Goal: Transaction & Acquisition: Subscribe to service/newsletter

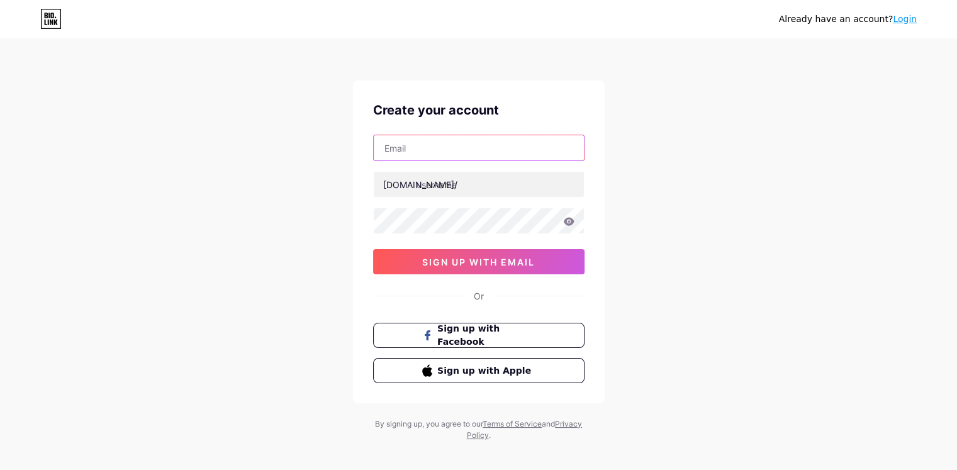
click at [453, 147] on input "text" at bounding box center [479, 147] width 210 height 25
type input "[EMAIL_ADDRESS][DOMAIN_NAME]"
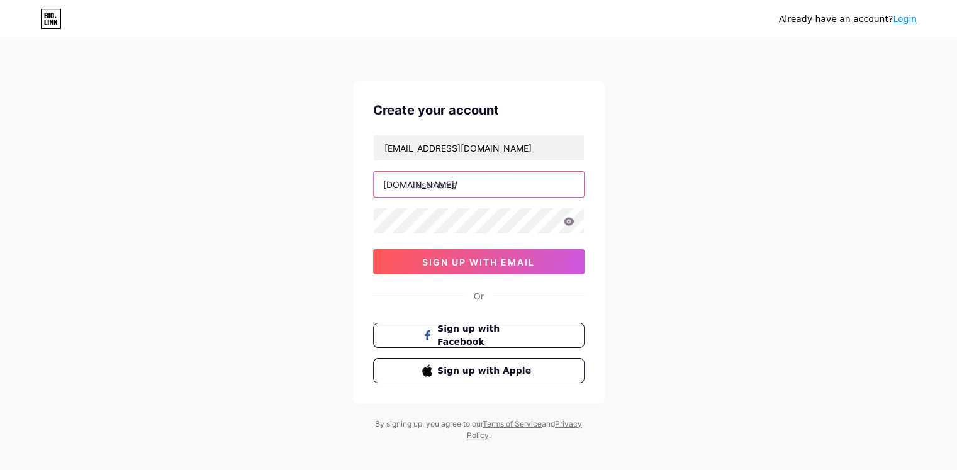
click at [448, 190] on input "text" at bounding box center [479, 184] width 210 height 25
type input "essc"
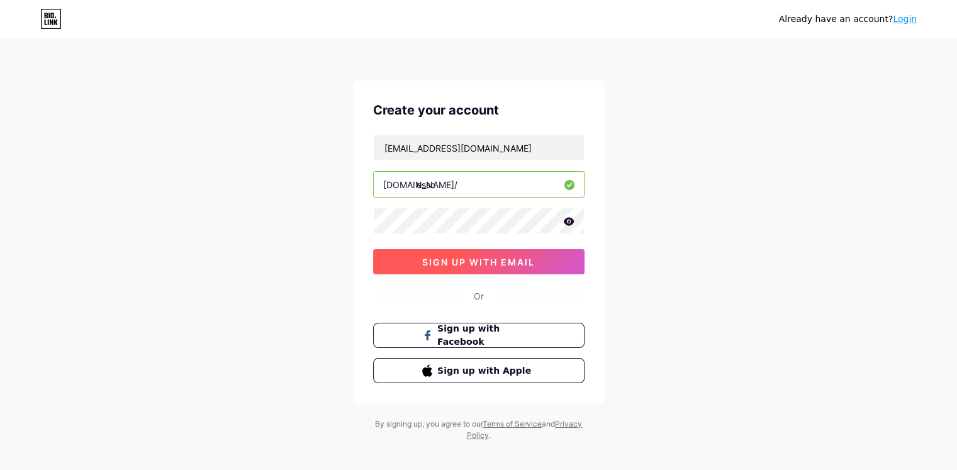
click at [520, 269] on button "sign up with email" at bounding box center [478, 261] width 211 height 25
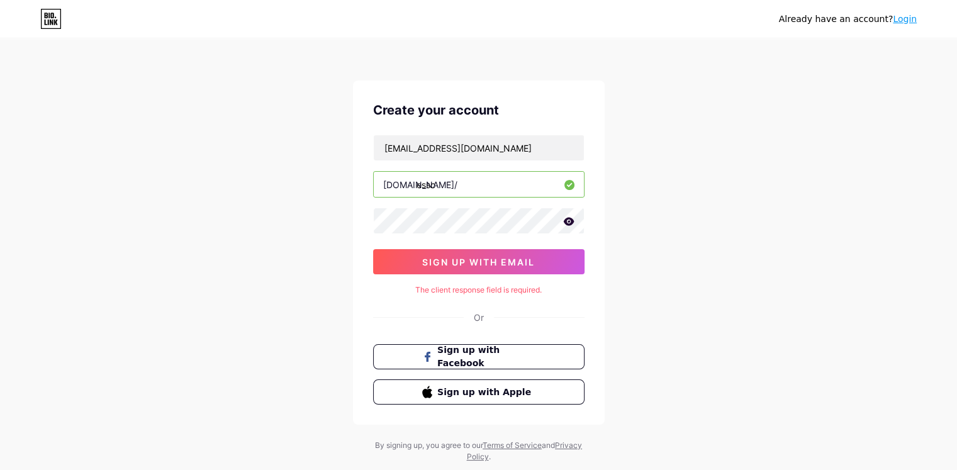
click at [564, 220] on icon at bounding box center [568, 221] width 11 height 8
click at [525, 254] on button "sign up with email" at bounding box center [478, 261] width 211 height 25
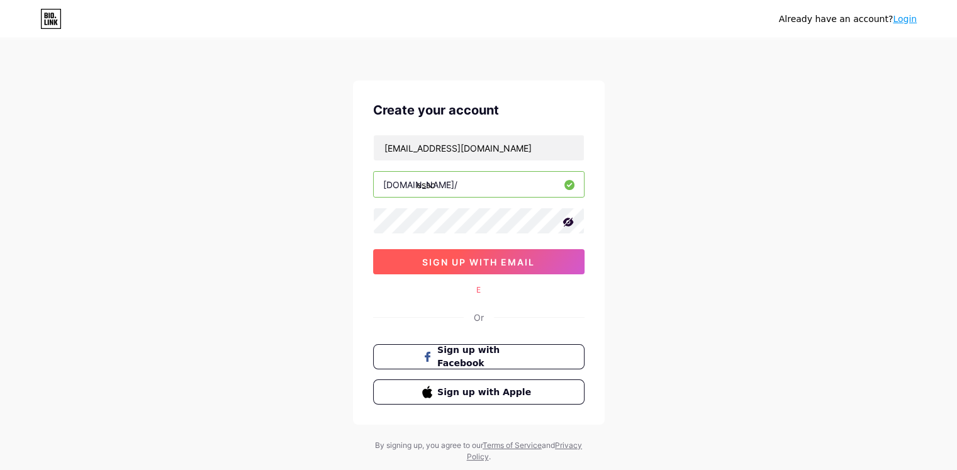
click at [513, 261] on span "sign up with email" at bounding box center [478, 262] width 113 height 11
click at [479, 287] on div "E" at bounding box center [478, 289] width 211 height 11
click at [482, 265] on span "sign up with email" at bounding box center [478, 262] width 113 height 11
click at [317, 230] on div "Already have an account? Login Create your account [EMAIL_ADDRESS][DOMAIN_NAME]…" at bounding box center [478, 251] width 957 height 503
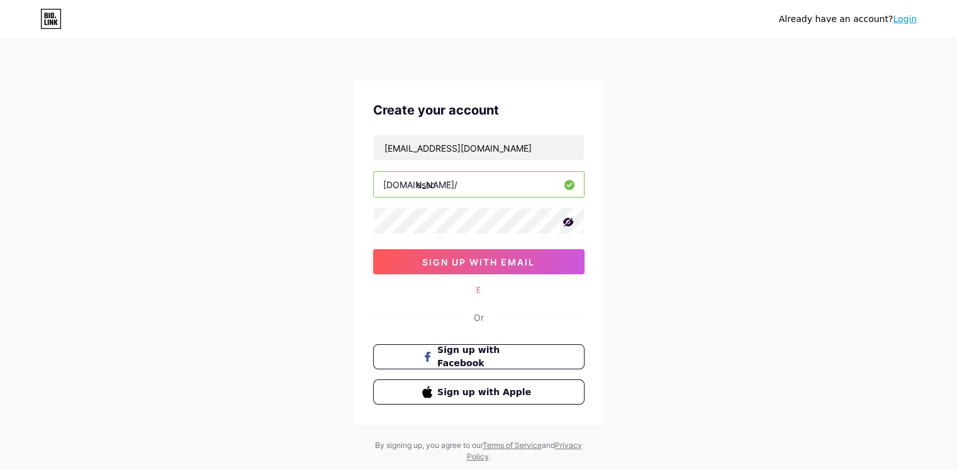
click at [477, 317] on div "Or" at bounding box center [479, 317] width 10 height 13
click at [478, 265] on span "sign up with email" at bounding box center [478, 262] width 113 height 11
click at [655, 257] on div "Already have an account? Login Create your account [EMAIL_ADDRESS][DOMAIN_NAME]…" at bounding box center [478, 251] width 957 height 503
click at [571, 219] on icon at bounding box center [568, 222] width 13 height 13
click at [571, 219] on icon at bounding box center [568, 221] width 11 height 8
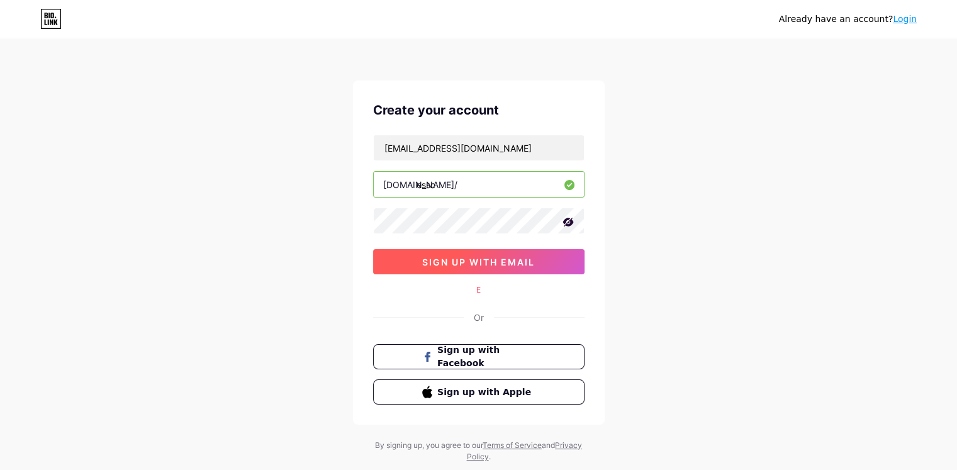
click at [551, 266] on button "sign up with email" at bounding box center [478, 261] width 211 height 25
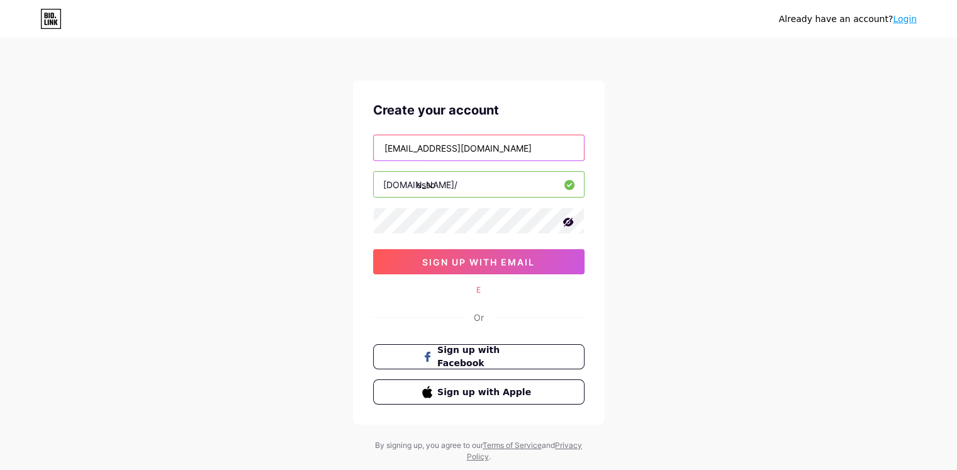
click at [564, 150] on input "[EMAIL_ADDRESS][DOMAIN_NAME]" at bounding box center [479, 147] width 210 height 25
drag, startPoint x: 949, startPoint y: 0, endPoint x: 712, endPoint y: 3, distance: 237.2
click at [712, 3] on div "Already have an account? Login" at bounding box center [478, 19] width 957 height 38
click at [667, 103] on div "Already have an account? Login Create your account [EMAIL_ADDRESS][DOMAIN_NAME]…" at bounding box center [478, 251] width 957 height 503
click at [478, 287] on div "E" at bounding box center [478, 289] width 211 height 11
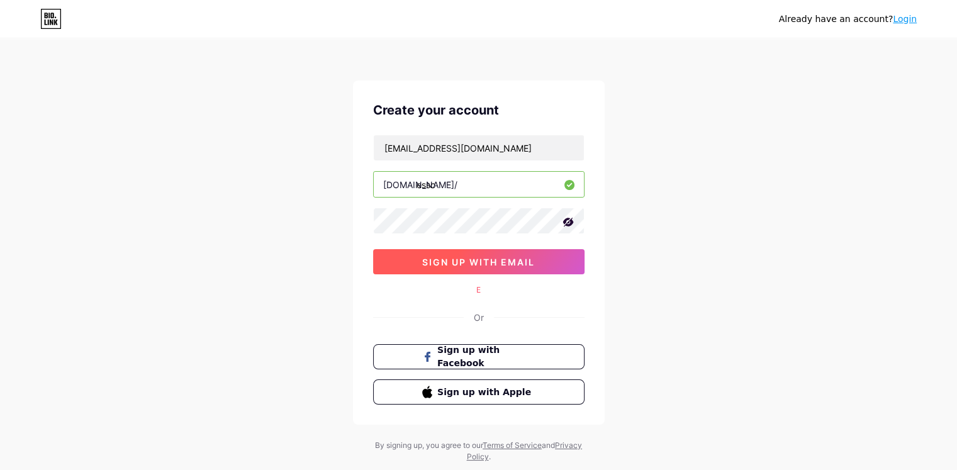
click at [485, 262] on span "sign up with email" at bounding box center [478, 262] width 113 height 11
click at [505, 353] on span "Sign up with Facebook" at bounding box center [486, 356] width 99 height 27
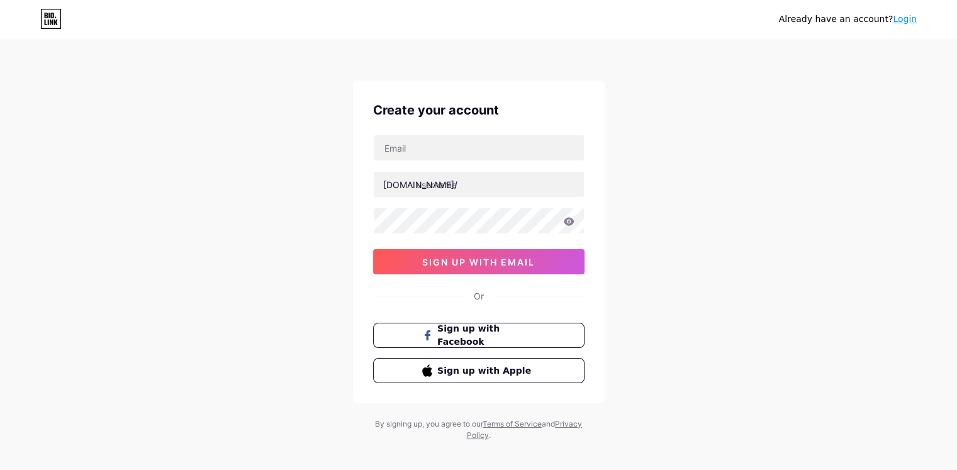
scroll to position [10, 0]
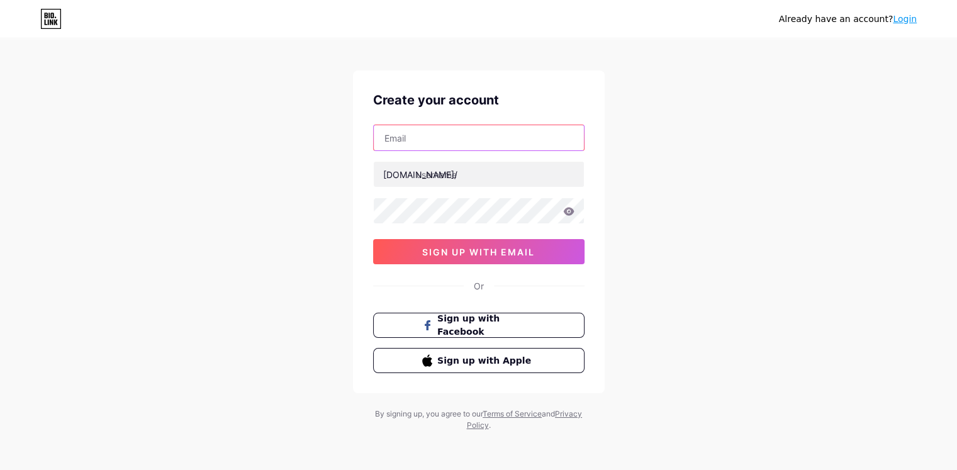
click at [457, 134] on input "text" at bounding box center [479, 137] width 210 height 25
paste input ": essccommittee1@gmail.com"
click at [390, 138] on input ": essccommittee1@gmail.com" at bounding box center [479, 137] width 210 height 25
type input "[EMAIL_ADDRESS][DOMAIN_NAME]"
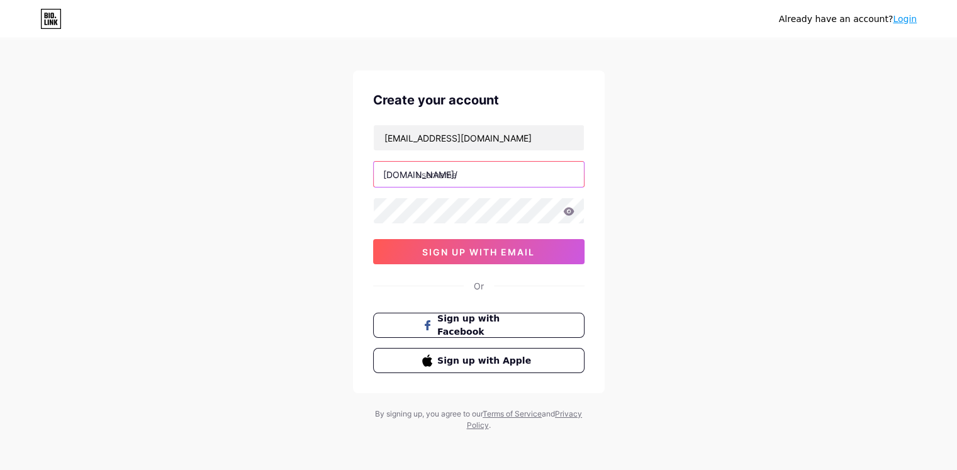
click at [423, 172] on input "text" at bounding box center [479, 174] width 210 height 25
type input "essc"
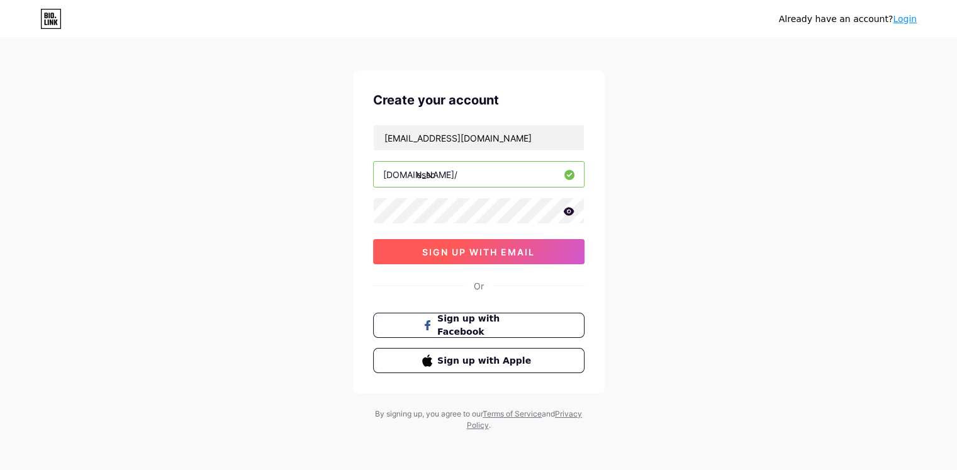
click at [440, 254] on span "sign up with email" at bounding box center [478, 252] width 113 height 11
